Goal: Browse casually: Explore the website without a specific task or goal

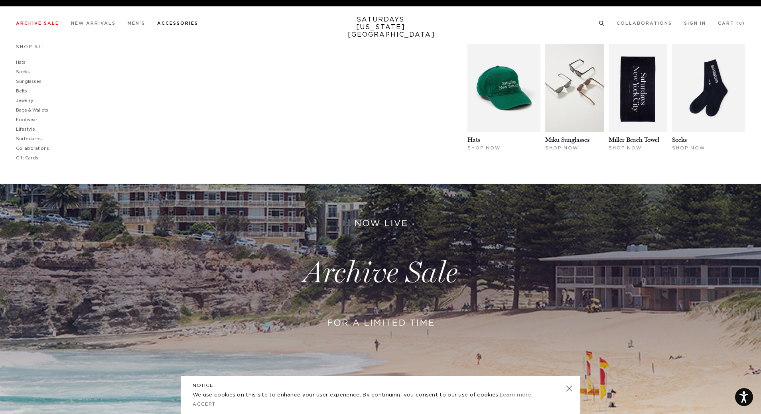
click at [166, 25] on link "Accessories" at bounding box center [177, 23] width 41 height 4
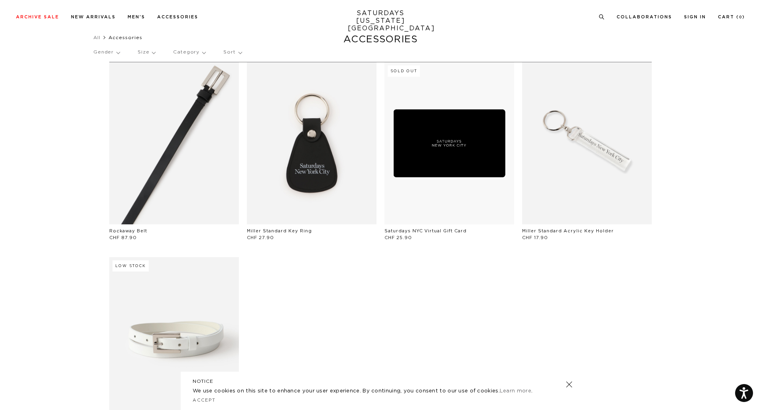
scroll to position [40, 0]
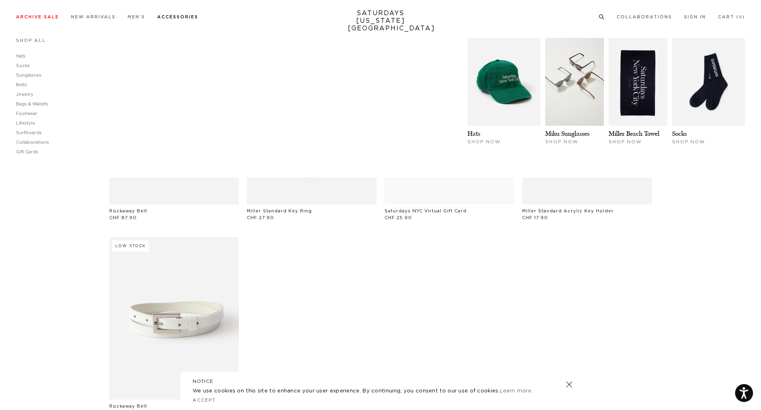
click at [32, 41] on link "Shop All" at bounding box center [31, 40] width 30 height 4
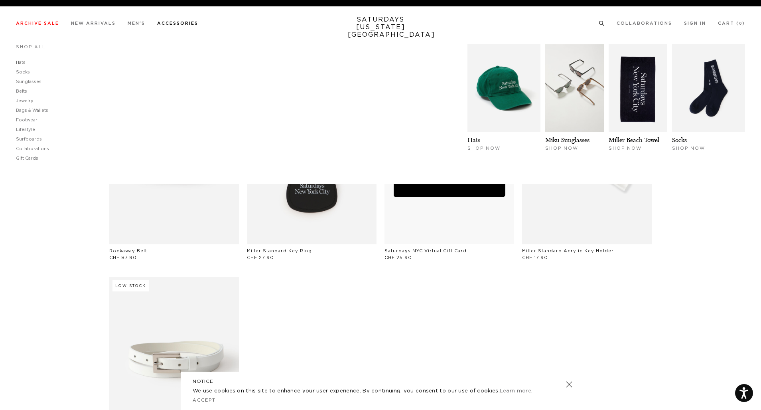
click at [21, 61] on link "Hats" at bounding box center [21, 62] width 10 height 4
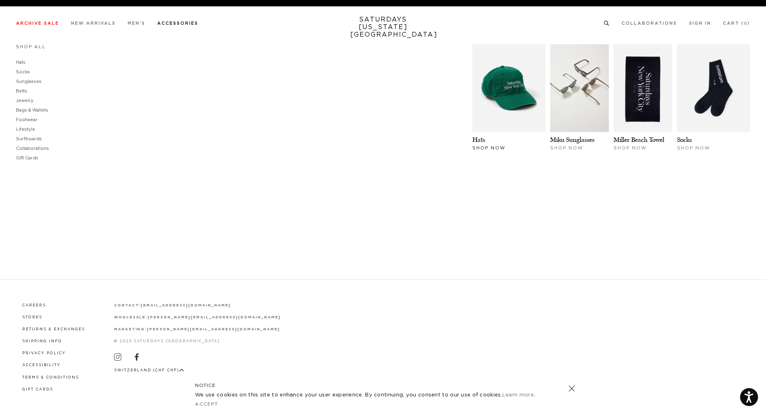
click at [489, 151] on div "Hats Shop Now" at bounding box center [509, 106] width 78 height 124
click at [488, 149] on span "Shop Now" at bounding box center [488, 148] width 33 height 4
click at [480, 138] on link "Hats" at bounding box center [478, 140] width 13 height 8
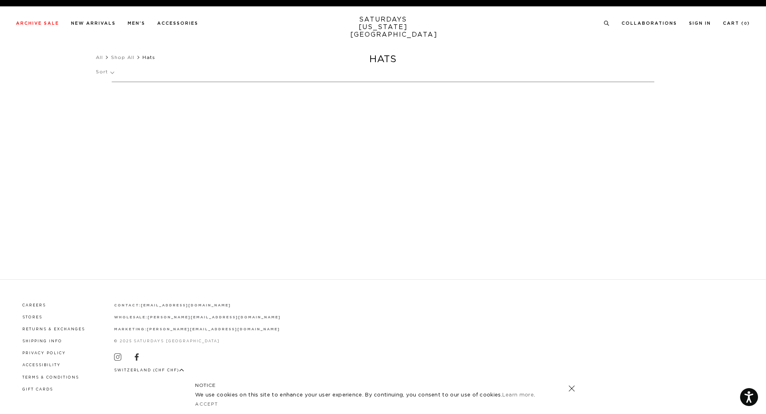
click at [574, 388] on link at bounding box center [571, 388] width 11 height 11
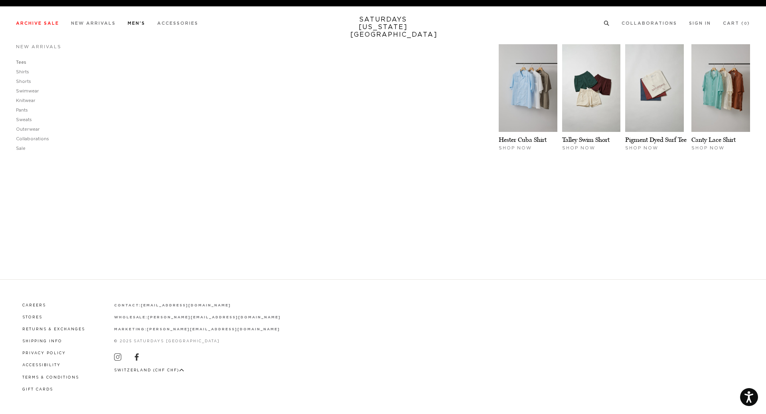
click at [24, 62] on link "Tees" at bounding box center [21, 62] width 10 height 4
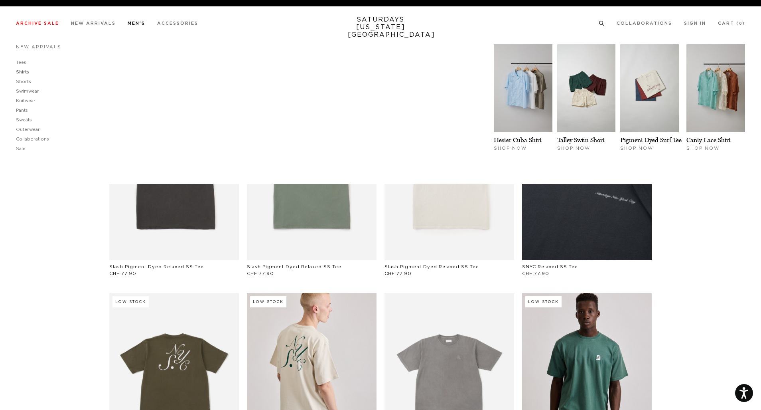
click at [18, 71] on link "Shirts" at bounding box center [22, 72] width 13 height 4
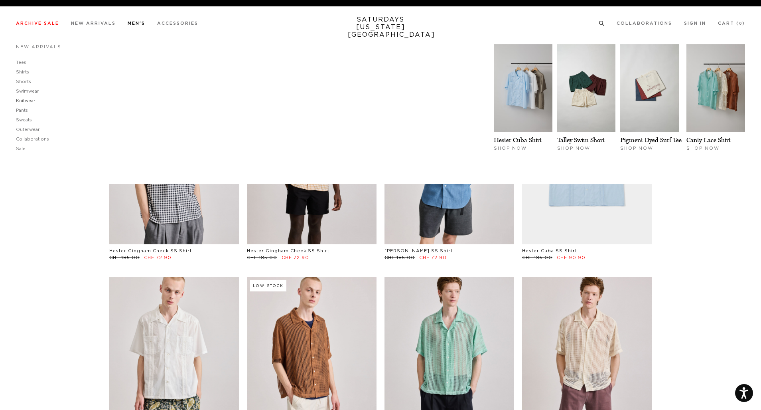
click at [31, 99] on link "Knitwear" at bounding box center [26, 101] width 20 height 4
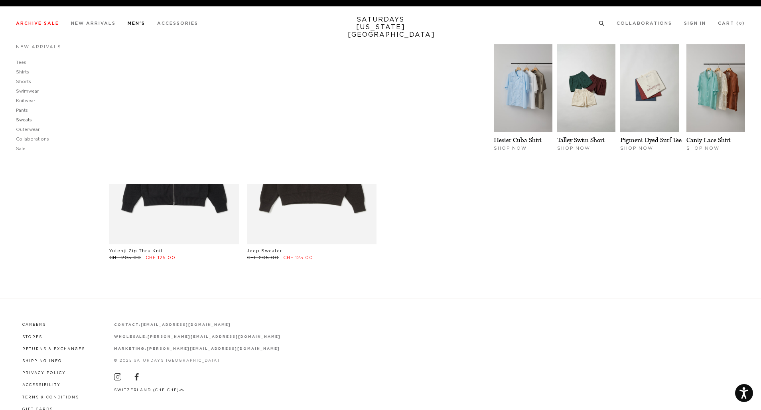
click at [20, 120] on link "Sweats" at bounding box center [24, 120] width 16 height 4
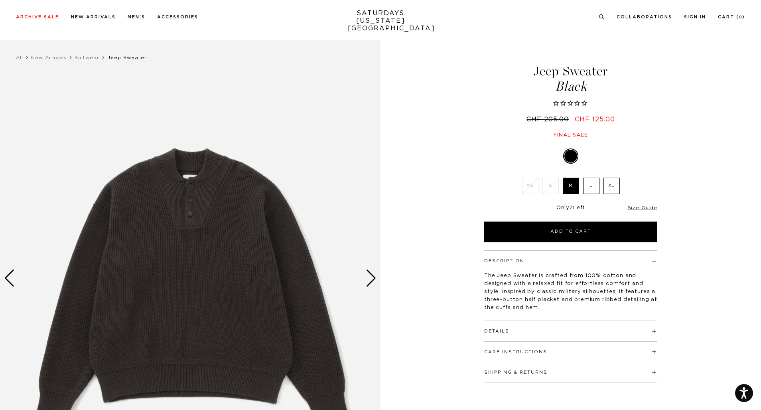
scroll to position [40, 0]
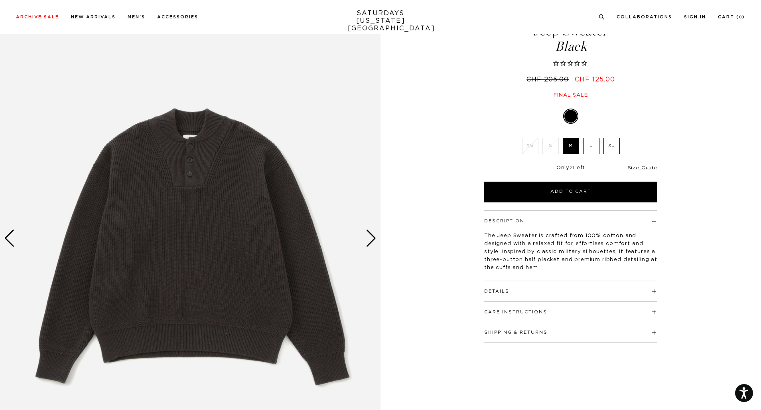
click at [366, 230] on div "Next slide" at bounding box center [371, 238] width 11 height 18
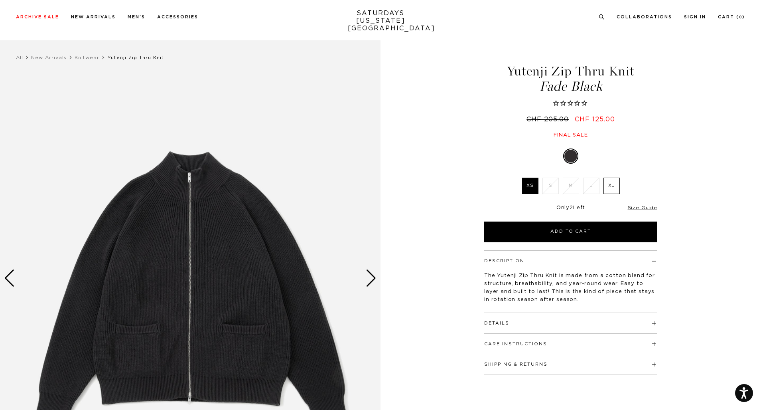
scroll to position [80, 0]
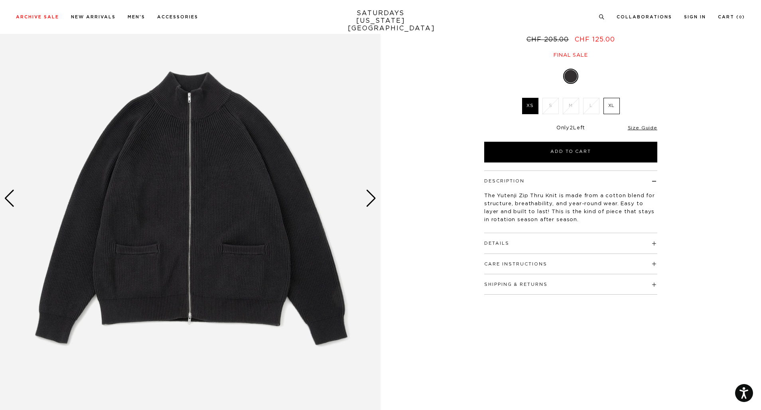
click at [375, 191] on div "Next slide" at bounding box center [371, 198] width 11 height 18
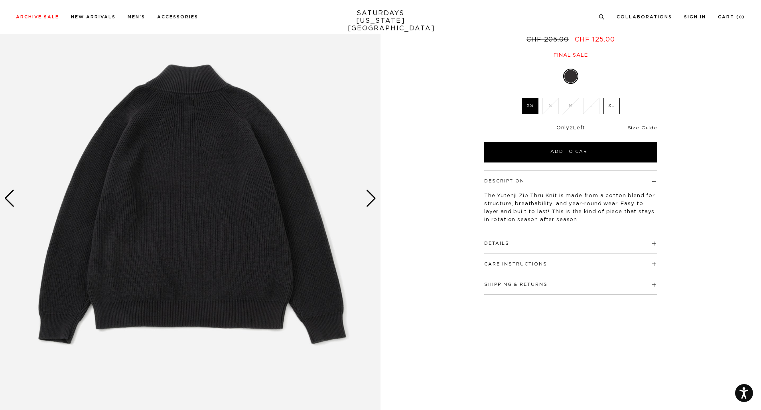
click at [375, 191] on div "Next slide" at bounding box center [371, 198] width 11 height 18
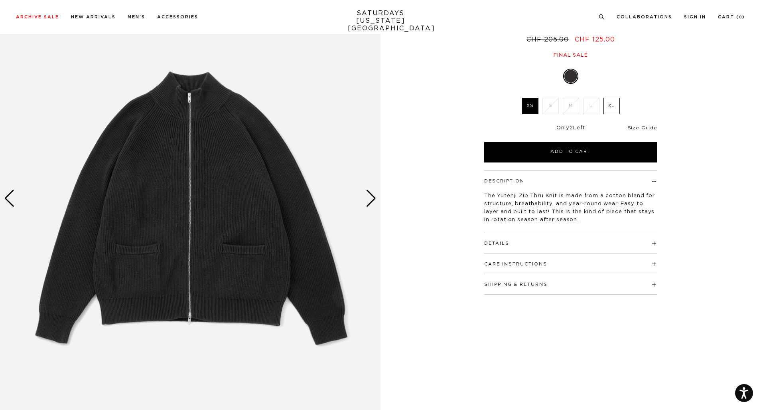
click at [375, 191] on div "Next slide" at bounding box center [371, 198] width 11 height 18
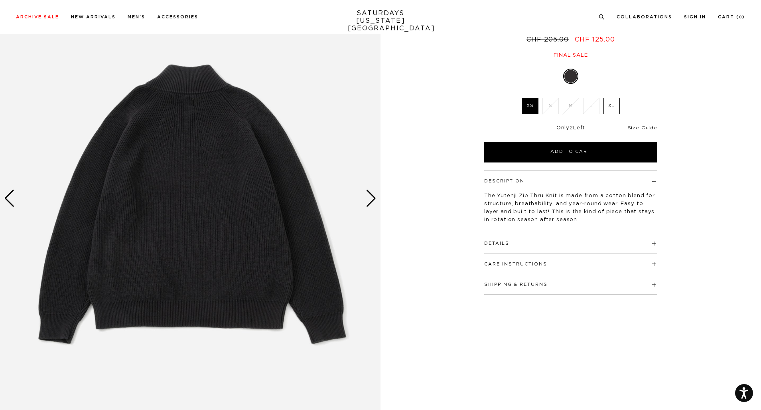
click at [375, 191] on div "Next slide" at bounding box center [371, 198] width 11 height 18
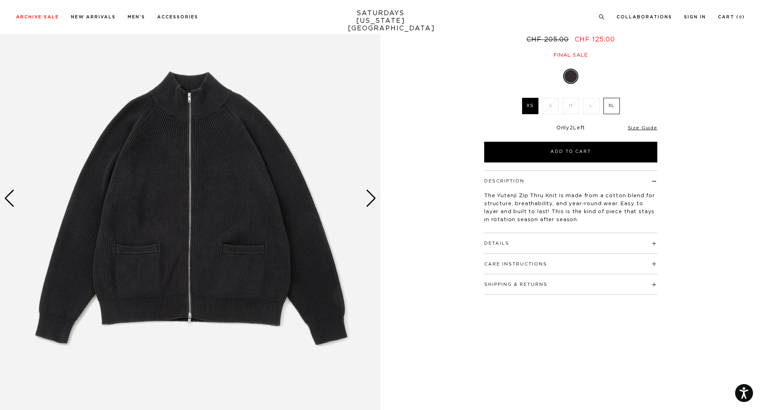
scroll to position [40, 0]
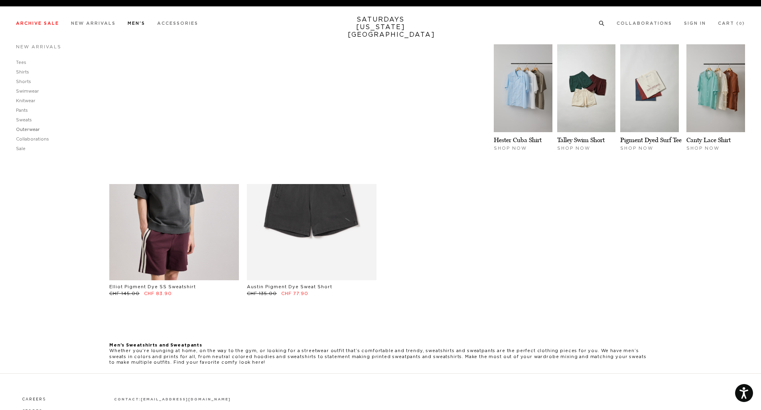
click at [33, 130] on link "Outerwear" at bounding box center [28, 129] width 24 height 4
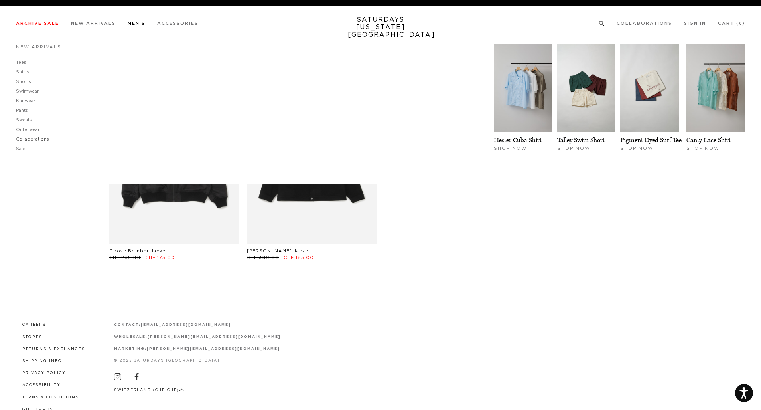
click at [26, 140] on link "Collaborations" at bounding box center [32, 139] width 33 height 4
